Goal: Contribute content: Add original content to the website for others to see

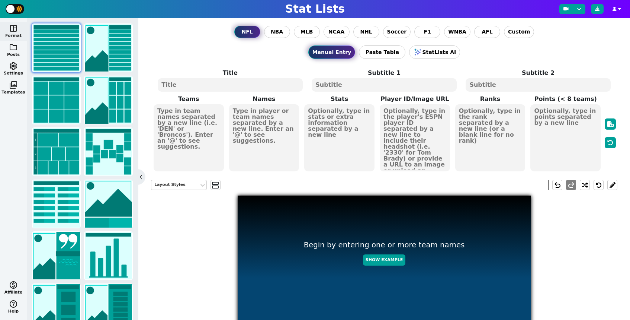
click at [16, 81] on span "photo_library" at bounding box center [13, 84] width 9 height 9
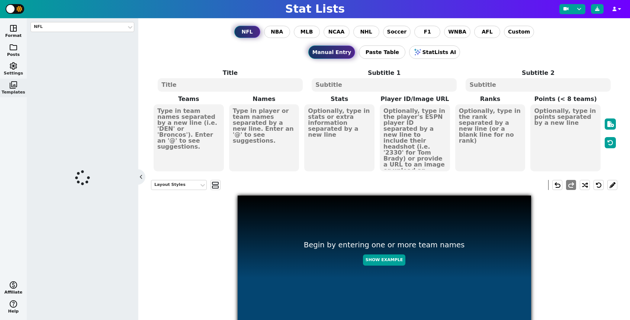
click at [17, 67] on span "settings" at bounding box center [13, 65] width 9 height 9
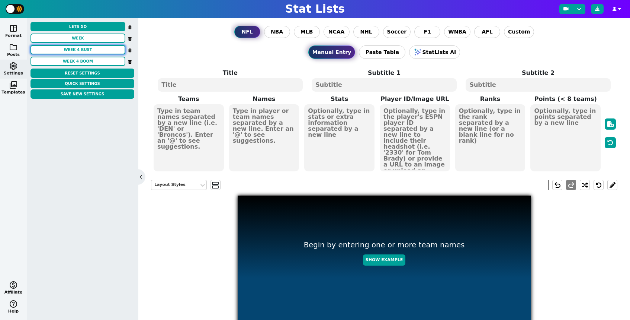
click at [95, 52] on button "week 4 Bust" at bounding box center [78, 49] width 95 height 9
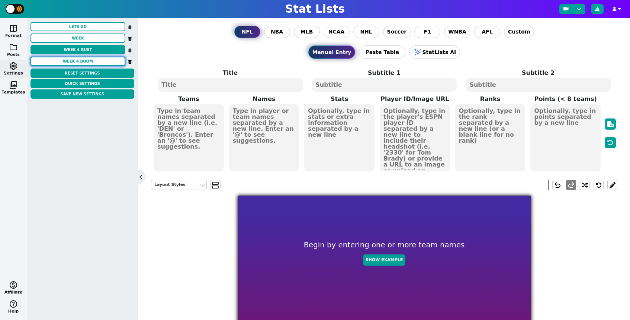
click at [99, 61] on button "Week 4 Boom" at bounding box center [78, 61] width 95 height 9
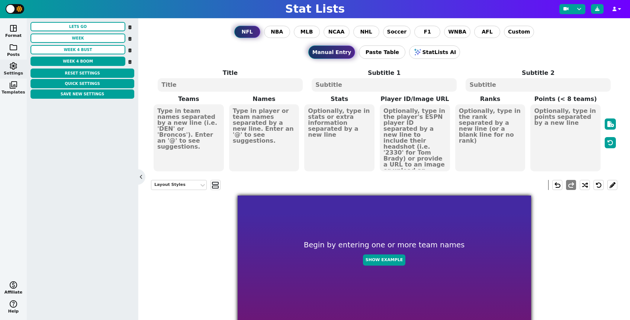
click at [16, 89] on button "photo_library Templates" at bounding box center [13, 88] width 27 height 19
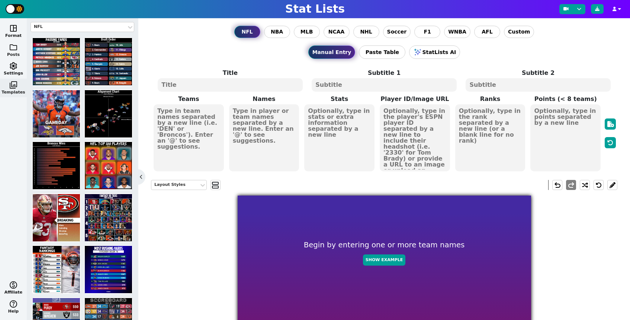
click at [13, 47] on span "folder" at bounding box center [13, 47] width 9 height 9
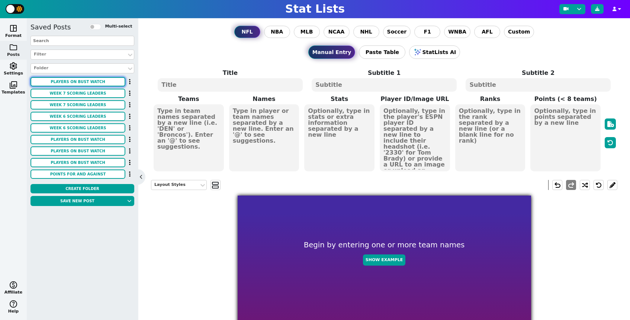
click at [84, 79] on button "Players on Bust watch" at bounding box center [78, 81] width 95 height 9
type textarea "Players on Bust watch"
type textarea "week 6"
type textarea "TB PHI PIT [MEDICAL_DATA] PHI"
type textarea "[PERSON_NAME] [PERSON_NAME] [PERSON_NAME] [PERSON_NAME] [PERSON_NAME]"
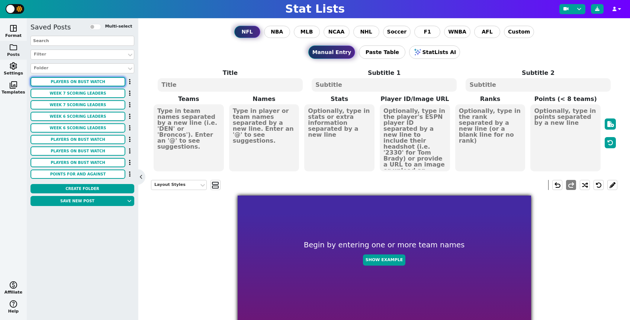
type textarea "[PERSON_NAME] [PERSON_NAME] [PERSON_NAME]"
type textarea "3116165 4241478 4241457 3043078 4047646"
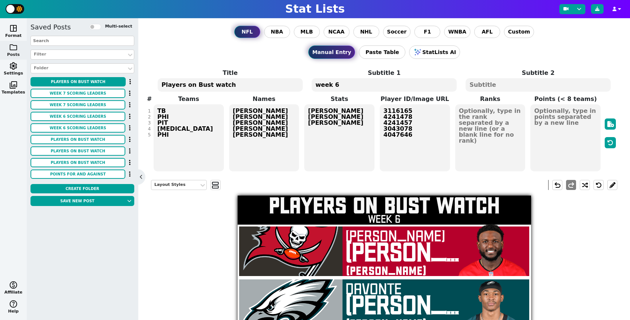
click at [204, 86] on textarea "Players on Bust watch" at bounding box center [230, 84] width 145 height 13
click at [203, 86] on textarea "Players on Bust watch" at bounding box center [230, 84] width 145 height 13
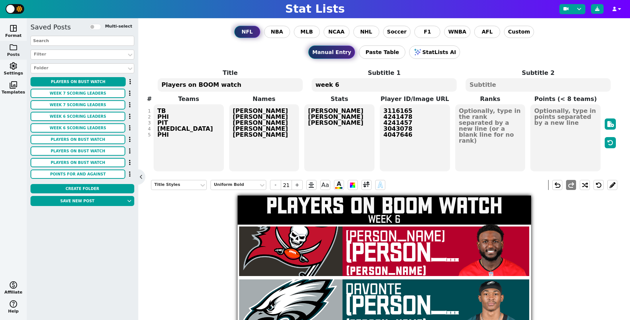
type textarea "Players on BOOM watch"
click at [345, 86] on textarea "week 6" at bounding box center [384, 84] width 145 height 13
type input "10"
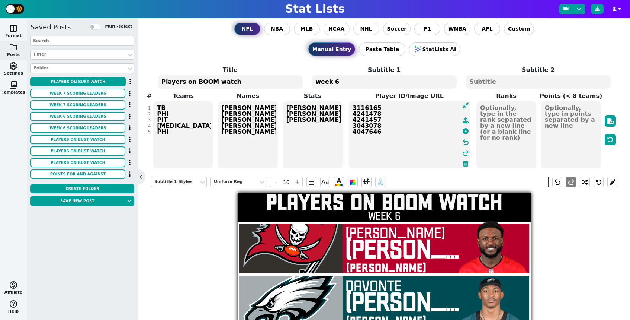
drag, startPoint x: 388, startPoint y: 114, endPoint x: 366, endPoint y: 102, distance: 24.8
click at [366, 102] on textarea "3116165 4241478 4241457 3043078 4047646" at bounding box center [409, 134] width 121 height 67
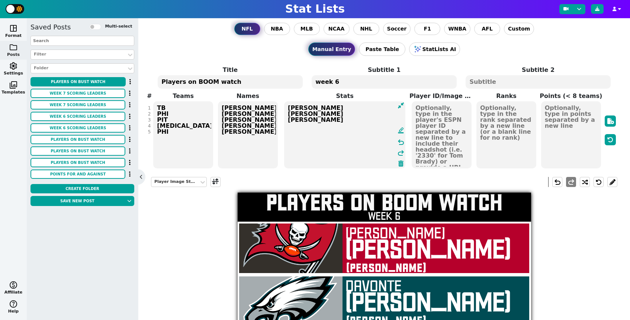
drag, startPoint x: 293, startPoint y: 110, endPoint x: 284, endPoint y: 99, distance: 14.2
click at [284, 99] on span "Stats [PERSON_NAME] [PERSON_NAME] [PERSON_NAME] format_ink_highlighter undo redo" at bounding box center [344, 130] width 129 height 77
click at [297, 113] on textarea "[PERSON_NAME] [PERSON_NAME] [PERSON_NAME]" at bounding box center [344, 134] width 121 height 67
click at [295, 122] on textarea "[PERSON_NAME] [PERSON_NAME]" at bounding box center [344, 134] width 121 height 67
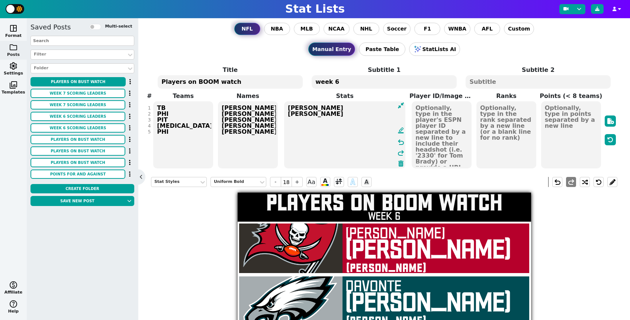
click at [295, 122] on textarea "[PERSON_NAME] [PERSON_NAME]" at bounding box center [344, 134] width 121 height 67
click at [297, 119] on textarea "[PERSON_NAME] [PERSON_NAME]" at bounding box center [344, 134] width 121 height 67
paste textarea "[PERSON_NAME]"
type textarea "[PERSON_NAME] [PERSON_NAME]"
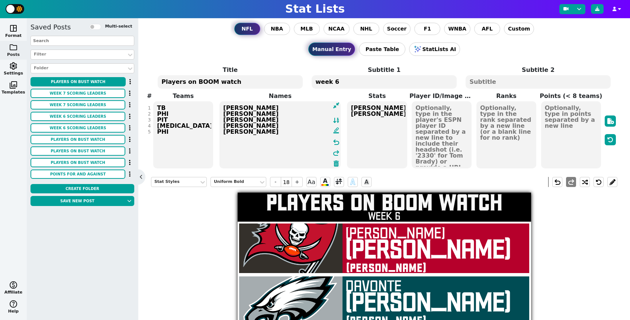
drag, startPoint x: 261, startPoint y: 136, endPoint x: 211, endPoint y: 94, distance: 65.3
click at [211, 94] on span "Teams TB PHI PIT [MEDICAL_DATA] PHI Names [PERSON_NAME] [PERSON_NAME] [PERSON_N…" at bounding box center [384, 130] width 467 height 77
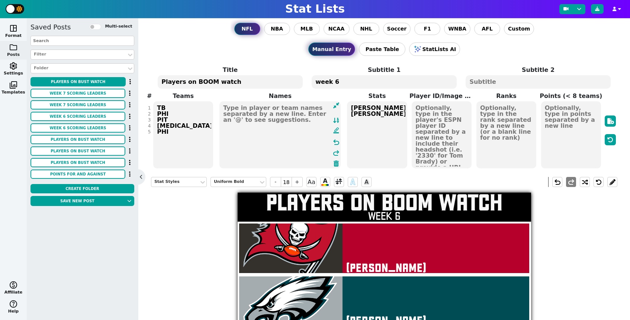
drag, startPoint x: 152, startPoint y: 104, endPoint x: 148, endPoint y: 99, distance: 6.4
click at [151, 99] on div "# 1 2 3 4 5 Teams TB PHI PIT [MEDICAL_DATA] PHI Names format_ink_highlighter un…" at bounding box center [384, 130] width 467 height 77
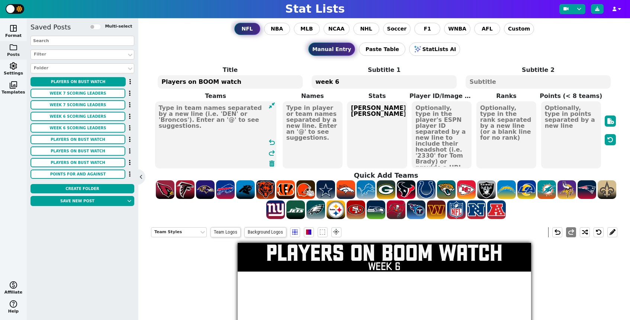
click at [198, 112] on textarea at bounding box center [215, 134] width 121 height 67
click at [245, 191] on span at bounding box center [245, 189] width 19 height 19
click at [160, 112] on textarea "CAR" at bounding box center [215, 134] width 121 height 67
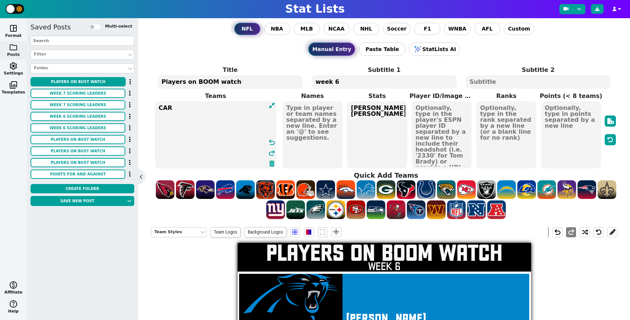
click at [186, 111] on textarea "CAR" at bounding box center [215, 134] width 121 height 67
click at [483, 195] on span at bounding box center [486, 189] width 19 height 19
type textarea "CAR LV"
click at [312, 114] on textarea at bounding box center [313, 134] width 60 height 67
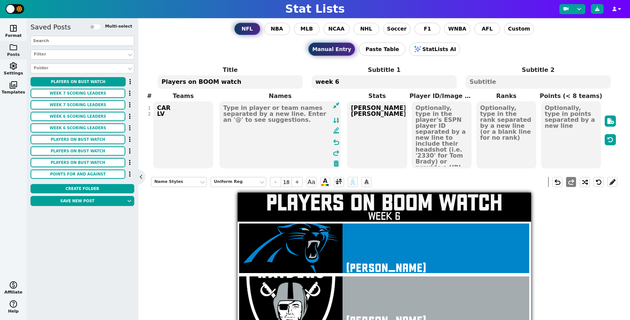
paste textarea "4685472"
type textarea "4685472"
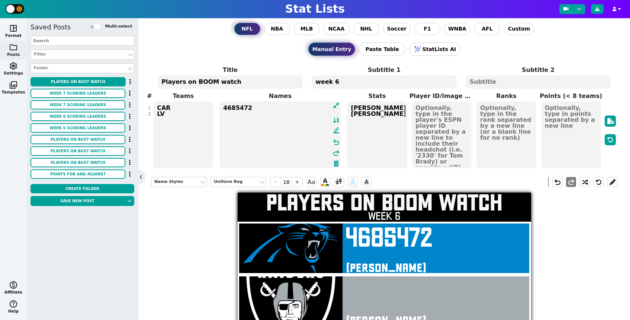
click at [238, 108] on textarea "4685472" at bounding box center [280, 134] width 121 height 67
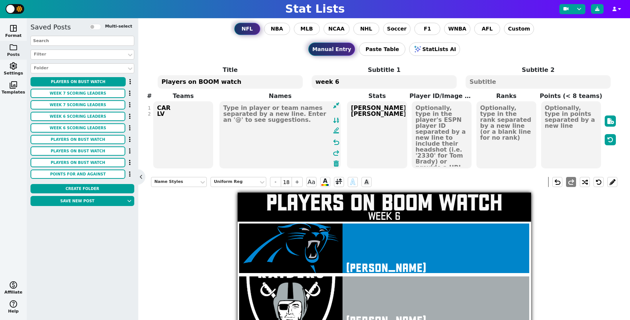
click at [439, 118] on textarea at bounding box center [442, 134] width 60 height 67
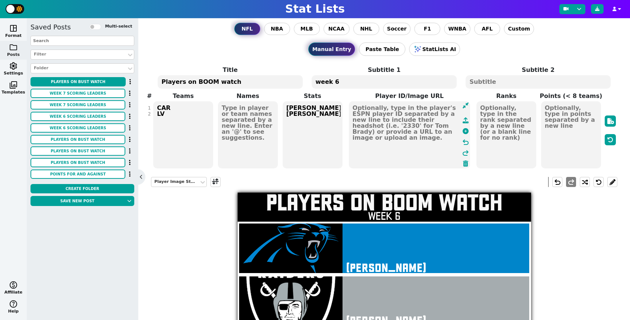
paste textarea "4685472"
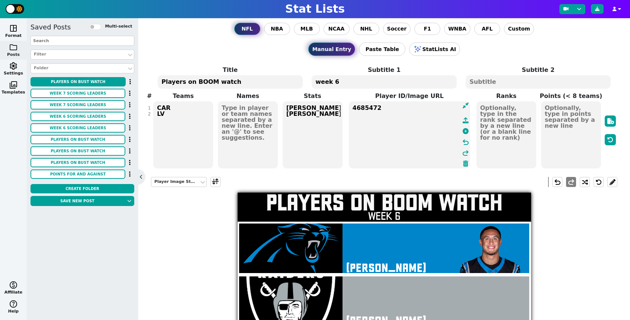
scroll to position [9, 0]
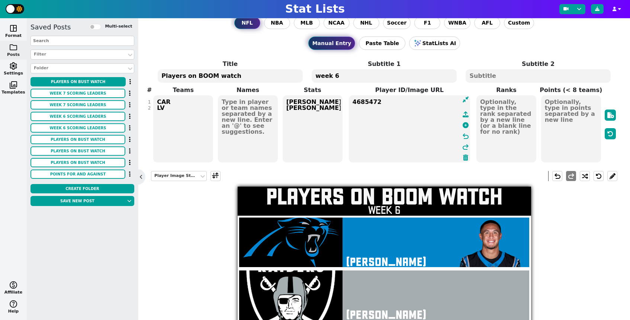
type textarea "4685472"
click at [262, 116] on textarea at bounding box center [248, 128] width 60 height 67
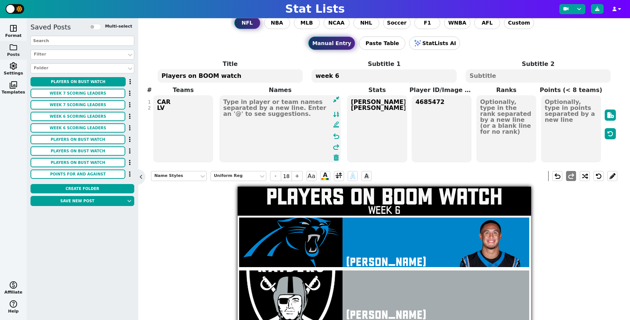
paste textarea "[PERSON_NAME]"
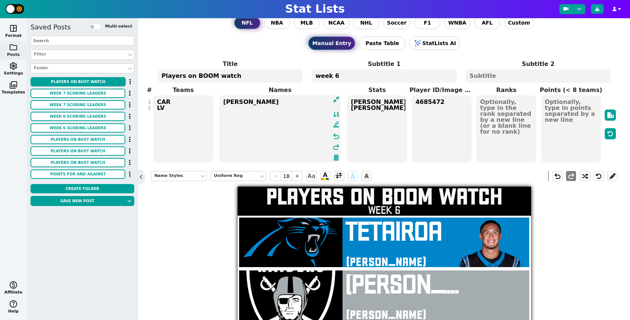
click at [225, 111] on textarea "[PERSON_NAME]" at bounding box center [280, 128] width 121 height 67
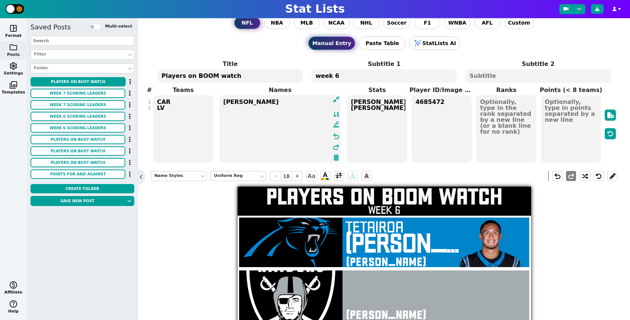
click at [300, 109] on textarea "[PERSON_NAME]" at bounding box center [280, 128] width 121 height 67
paste textarea "[PERSON_NAME]"
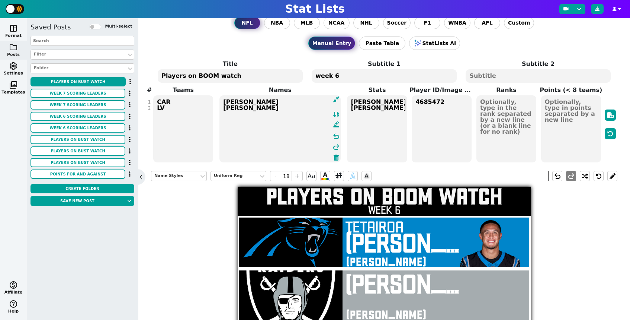
click at [225, 116] on textarea "[PERSON_NAME] [PERSON_NAME]" at bounding box center [280, 128] width 121 height 67
type textarea "[PERSON_NAME] [PERSON_NAME]"
click at [452, 111] on textarea "4685472" at bounding box center [442, 128] width 60 height 67
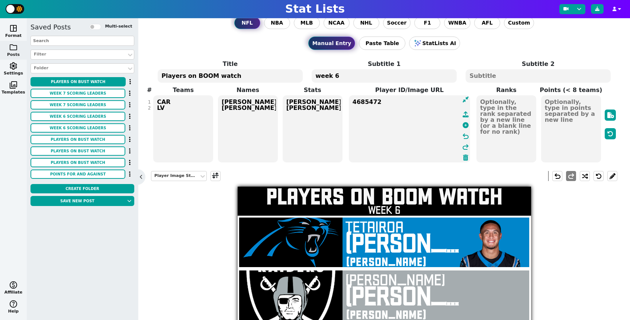
paste textarea "4890973"
paste textarea "4361370"
type textarea "4685472 4890973 4361370"
click at [244, 124] on textarea "[PERSON_NAME] [PERSON_NAME]" at bounding box center [248, 128] width 60 height 67
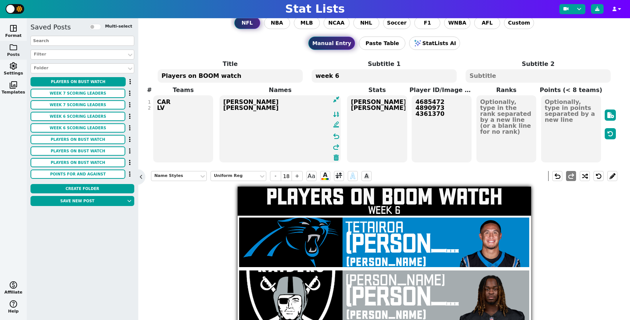
paste textarea "[PERSON_NAME]"
click at [223, 121] on textarea "[PERSON_NAME] [PERSON_NAME] [PERSON_NAME]" at bounding box center [280, 128] width 121 height 67
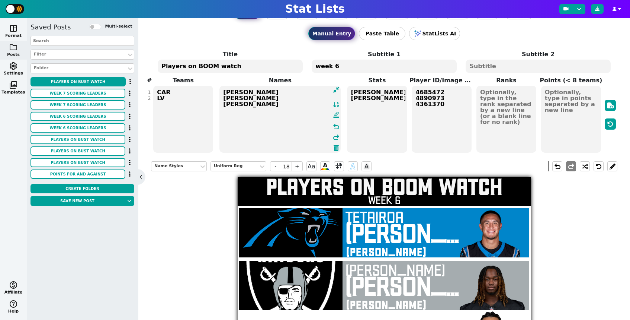
scroll to position [28, 0]
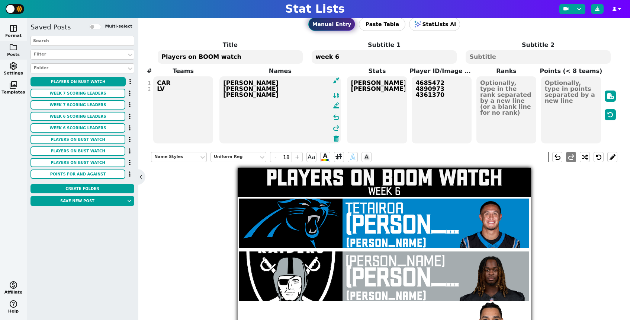
click at [269, 96] on textarea "[PERSON_NAME] [PERSON_NAME] [PERSON_NAME]" at bounding box center [280, 109] width 121 height 67
paste textarea "[PERSON_NAME]"
click at [224, 107] on textarea "[PERSON_NAME] [PERSON_NAME] [PERSON_NAME] [PERSON_NAME]" at bounding box center [280, 109] width 121 height 67
type textarea "[PERSON_NAME] [PERSON_NAME] [PERSON_NAME] [PERSON_NAME]"
click at [396, 104] on textarea "[PERSON_NAME] [PERSON_NAME]" at bounding box center [377, 109] width 60 height 67
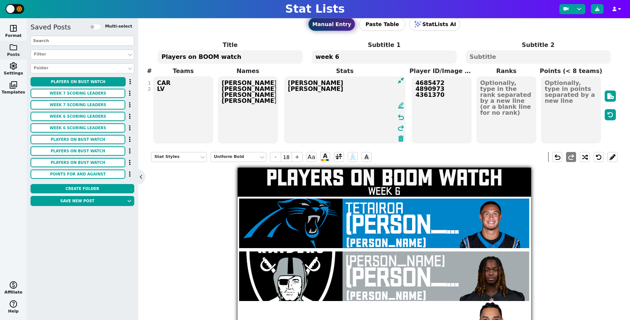
click at [448, 99] on textarea "4685472 4890973 4361370" at bounding box center [442, 109] width 60 height 67
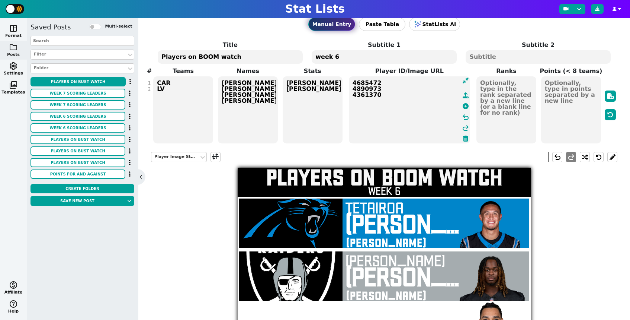
paste textarea "3045523"
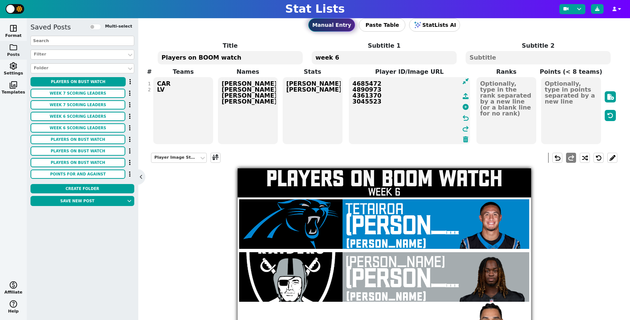
scroll to position [0, 0]
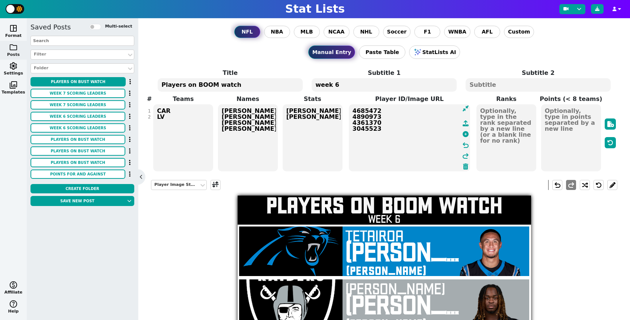
type textarea "4685472 4890973 4361370 3045523"
click at [187, 121] on textarea "CAR LV" at bounding box center [183, 137] width 60 height 67
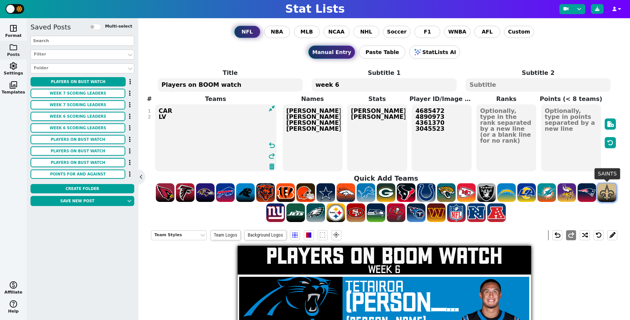
click at [607, 188] on span at bounding box center [607, 192] width 19 height 19
click at [359, 212] on span at bounding box center [356, 212] width 19 height 19
click at [174, 127] on textarea "CAR LV NO SF" at bounding box center [215, 137] width 121 height 67
click at [306, 194] on span at bounding box center [306, 192] width 19 height 19
click at [197, 142] on textarea "CAR LV NO SF CLE" at bounding box center [215, 137] width 121 height 67
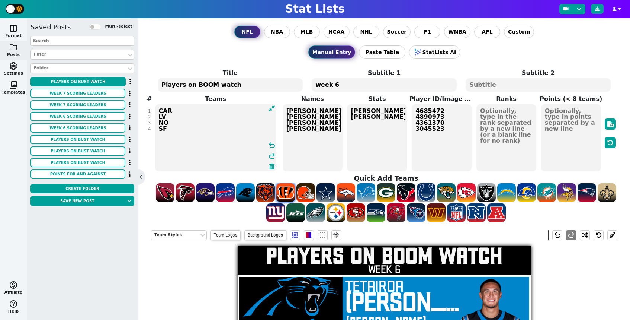
click at [288, 195] on span at bounding box center [285, 192] width 19 height 19
type textarea "CAR LV NO SF CIN"
click at [336, 133] on span "[PERSON_NAME] [PERSON_NAME] [PERSON_NAME] [PERSON_NAME]" at bounding box center [312, 137] width 61 height 68
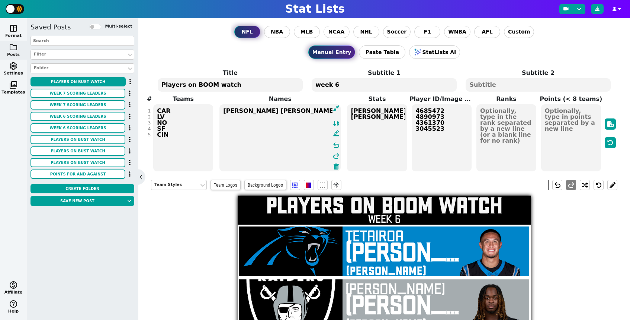
type textarea "[PERSON_NAME] [PERSON_NAME] [PERSON_NAME] [PERSON_NAME]"
click at [383, 127] on textarea "[PERSON_NAME] [PERSON_NAME]" at bounding box center [377, 137] width 60 height 67
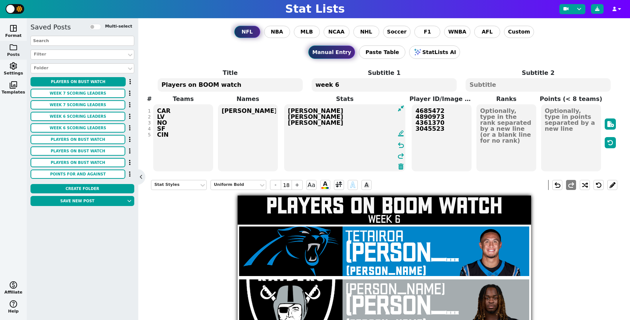
type textarea "[PERSON_NAME] [PERSON_NAME] [PERSON_NAME]"
click at [456, 132] on textarea "4685472 4890973 4361370 3045523" at bounding box center [442, 137] width 60 height 67
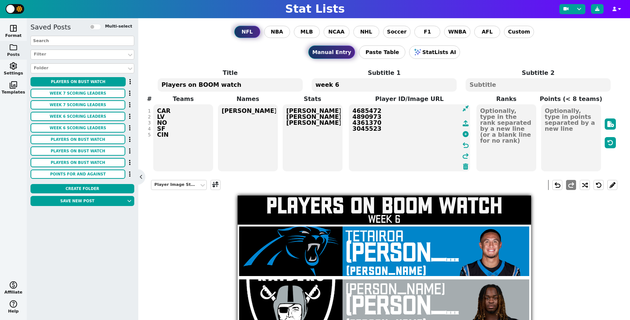
paste textarea "11252"
type textarea "4685472 4890973 4361370 3045523 11252"
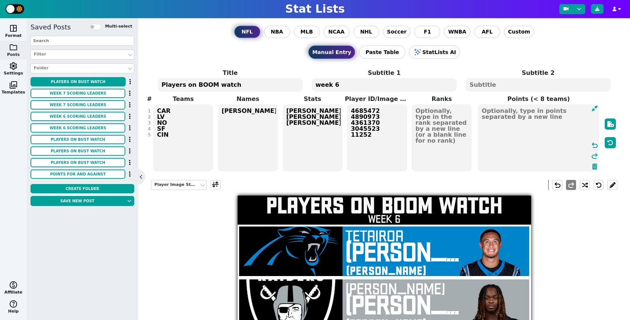
click at [561, 120] on textarea at bounding box center [538, 137] width 121 height 67
type textarea "o"
click at [434, 126] on textarea at bounding box center [442, 137] width 60 height 67
click at [554, 114] on textarea at bounding box center [538, 137] width 121 height 67
type input "20"
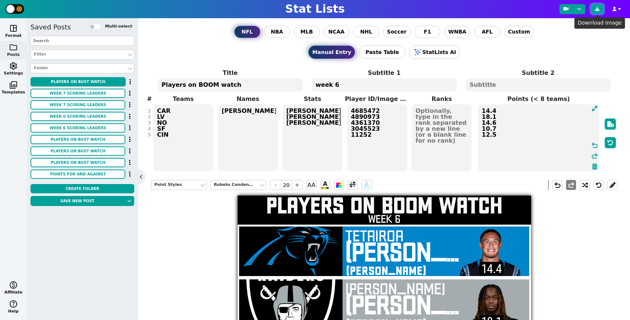
type textarea "14.4 18.1 14.6 10.7 12.5"
click at [601, 10] on button at bounding box center [597, 9] width 13 height 10
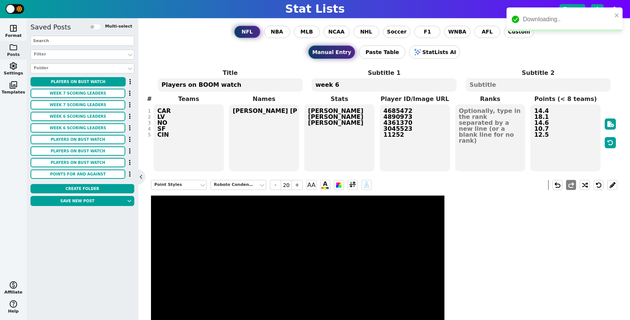
click at [201, 86] on textarea "Players on BOOM watch" at bounding box center [230, 84] width 145 height 13
type input "21"
click at [201, 86] on textarea "Players on BOOM watch" at bounding box center [230, 84] width 145 height 13
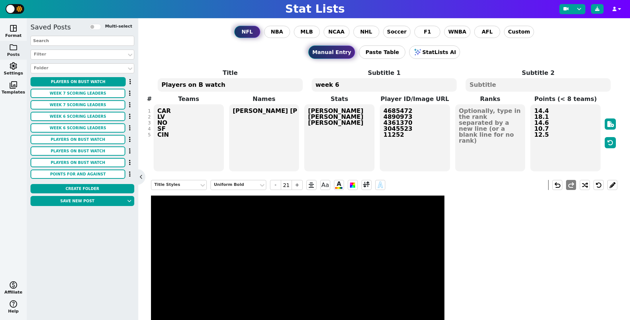
type textarea "Players on BU watch"
